Goal: Find specific page/section: Locate item on page

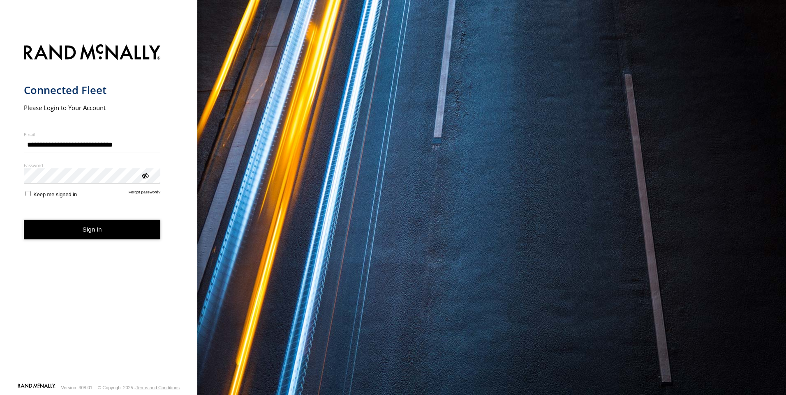
click at [94, 228] on button "Sign in" at bounding box center [92, 230] width 137 height 20
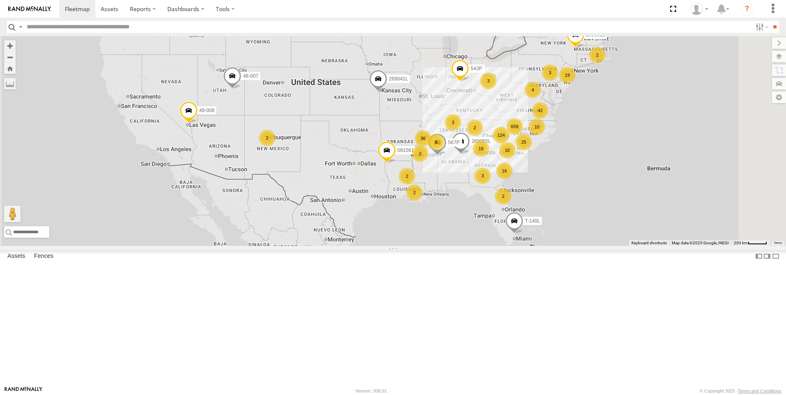
click at [111, 25] on input "text" at bounding box center [387, 27] width 728 height 12
type input "*****"
click at [770, 21] on input "**" at bounding box center [774, 27] width 9 height 12
